Goal: Task Accomplishment & Management: Use online tool/utility

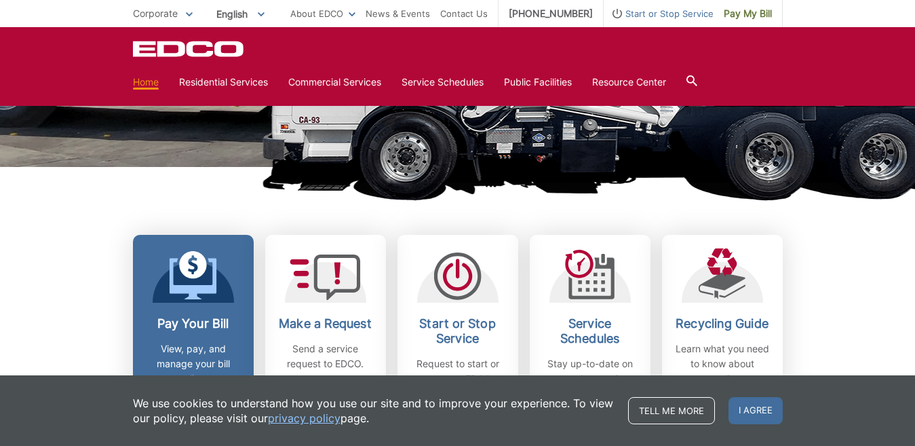
scroll to position [267, 0]
click at [199, 299] on icon at bounding box center [193, 278] width 48 height 41
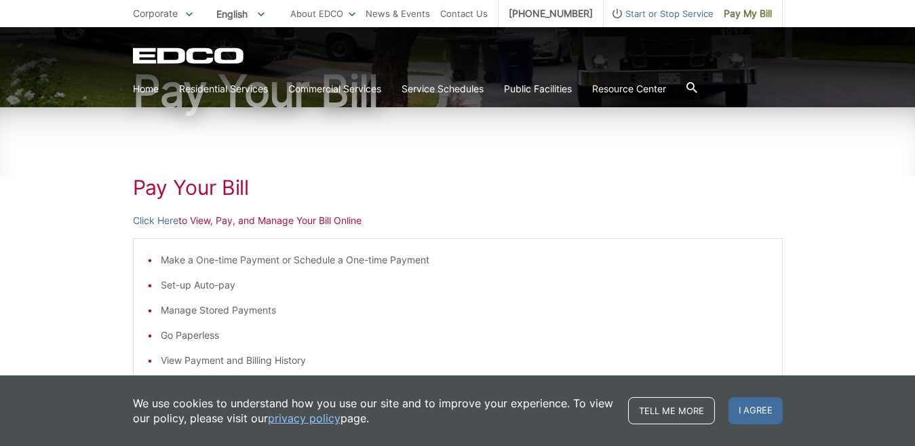
scroll to position [134, 0]
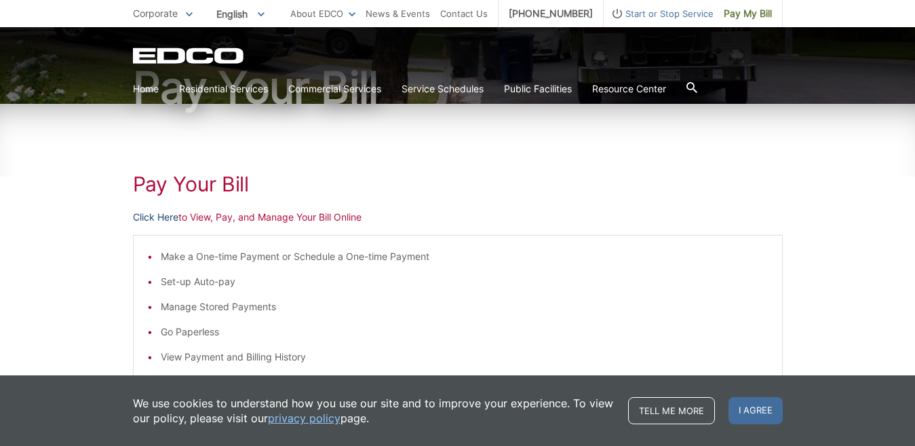
click at [167, 217] on link "Click Here" at bounding box center [155, 217] width 45 height 15
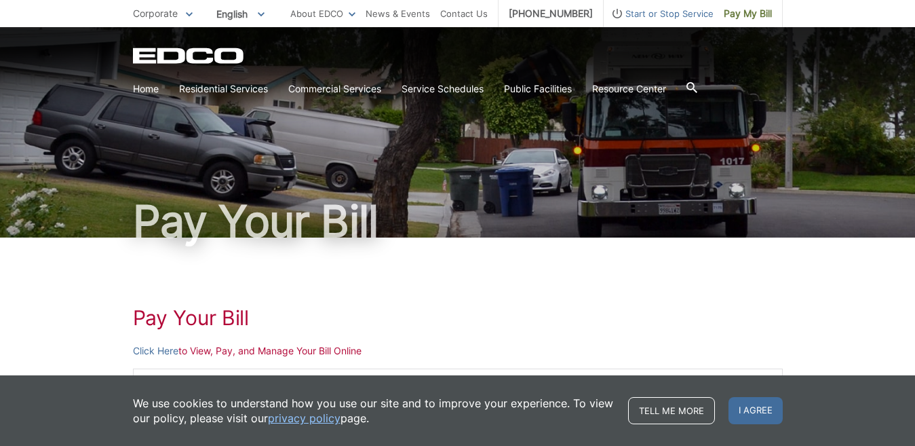
scroll to position [134, 0]
